Goal: Entertainment & Leisure: Consume media (video, audio)

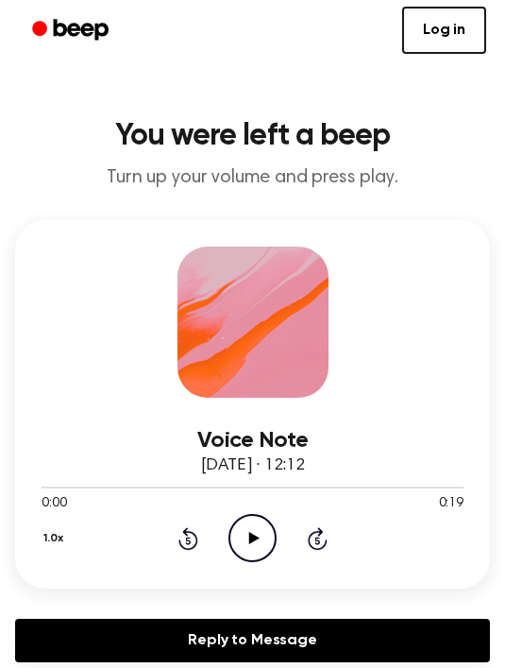
click at [241, 530] on icon "Play Audio" at bounding box center [253, 538] width 48 height 48
click at [252, 517] on icon "Play Audio" at bounding box center [253, 538] width 48 height 48
click at [241, 526] on icon "Play Audio" at bounding box center [253, 538] width 48 height 48
click at [254, 510] on div "0:00 0:17" at bounding box center [253, 504] width 422 height 20
click at [263, 528] on icon "Play Audio" at bounding box center [253, 538] width 48 height 48
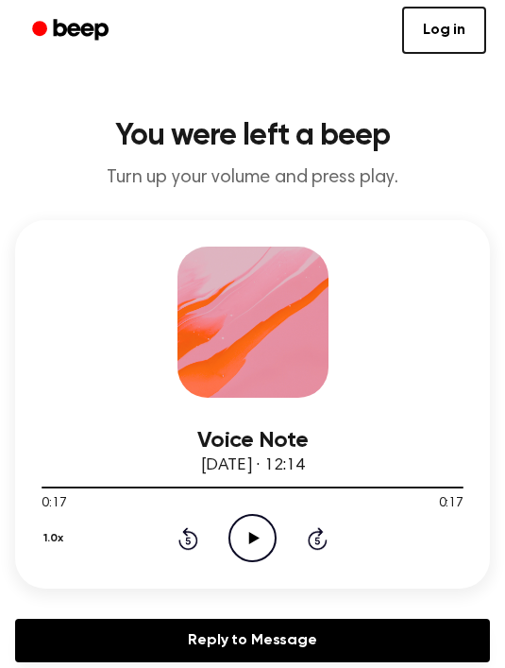
scroll to position [97, 0]
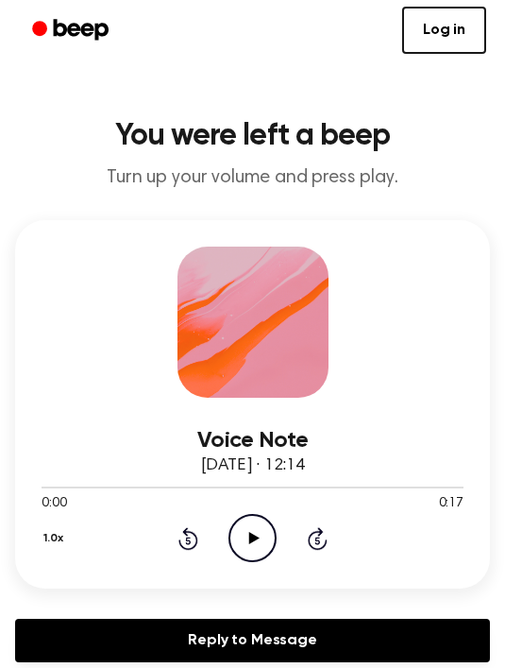
click at [261, 523] on icon "Play Audio" at bounding box center [253, 538] width 48 height 48
